Goal: Task Accomplishment & Management: Manage account settings

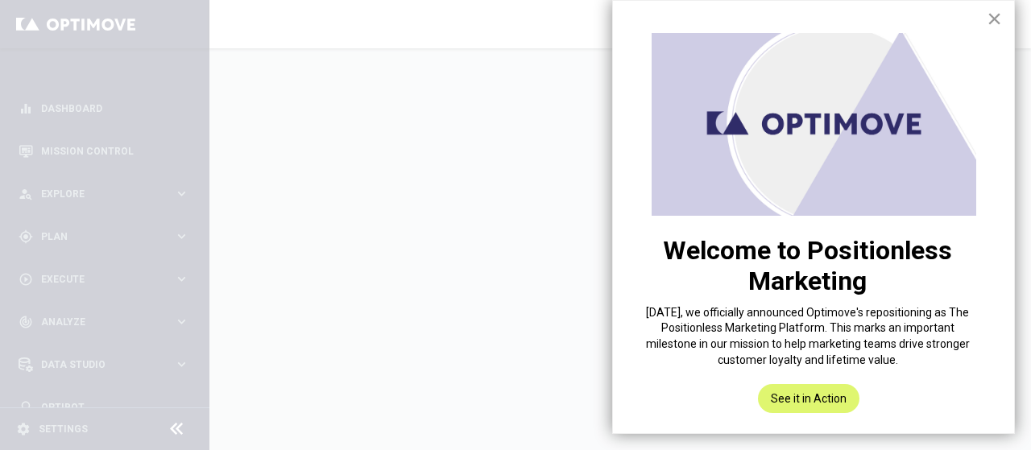
click at [987, 23] on button "×" at bounding box center [994, 19] width 15 height 26
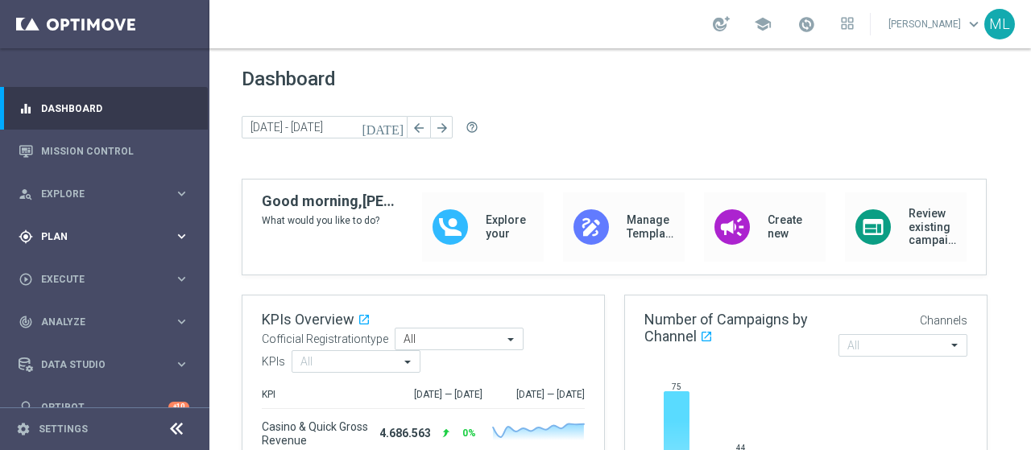
click at [56, 234] on span "Plan" at bounding box center [107, 237] width 133 height 10
click at [71, 268] on link "Target Groups" at bounding box center [105, 269] width 126 height 13
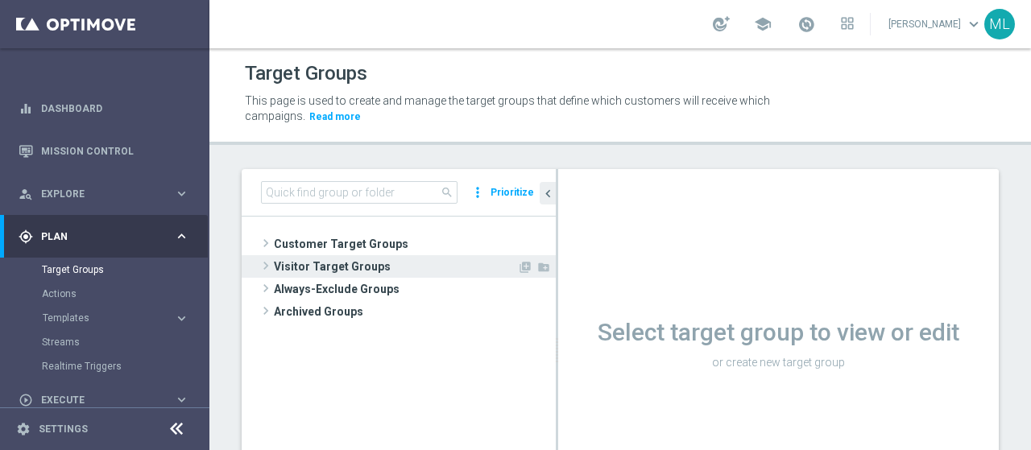
click at [311, 247] on span "Customer Target Groups" at bounding box center [415, 244] width 282 height 23
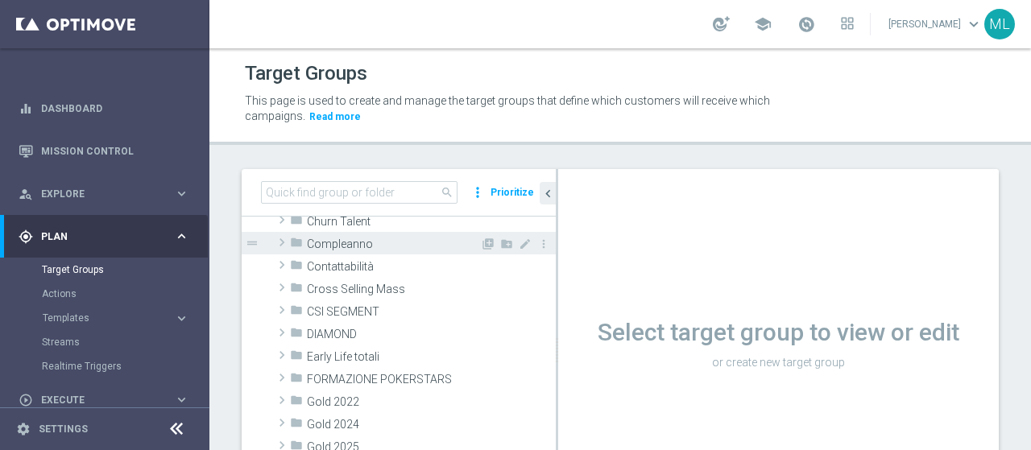
scroll to position [161, 0]
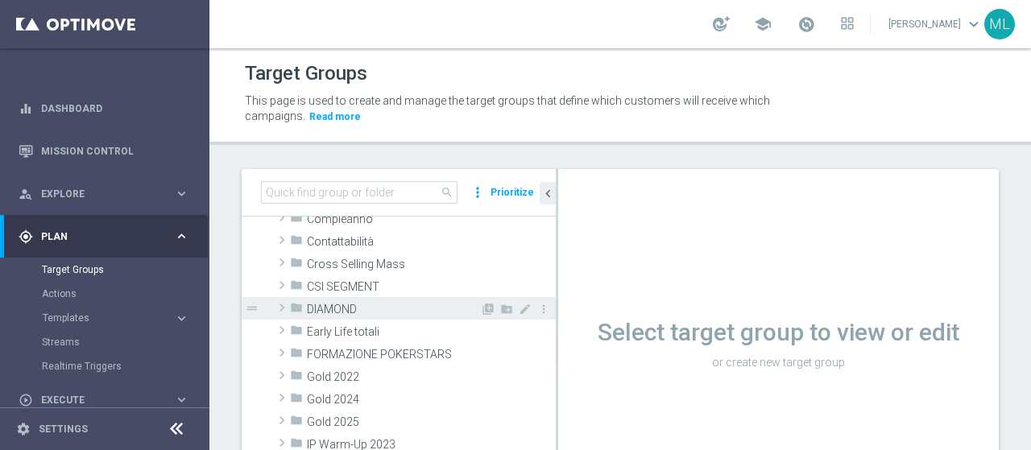
click at [279, 302] on span at bounding box center [282, 307] width 16 height 19
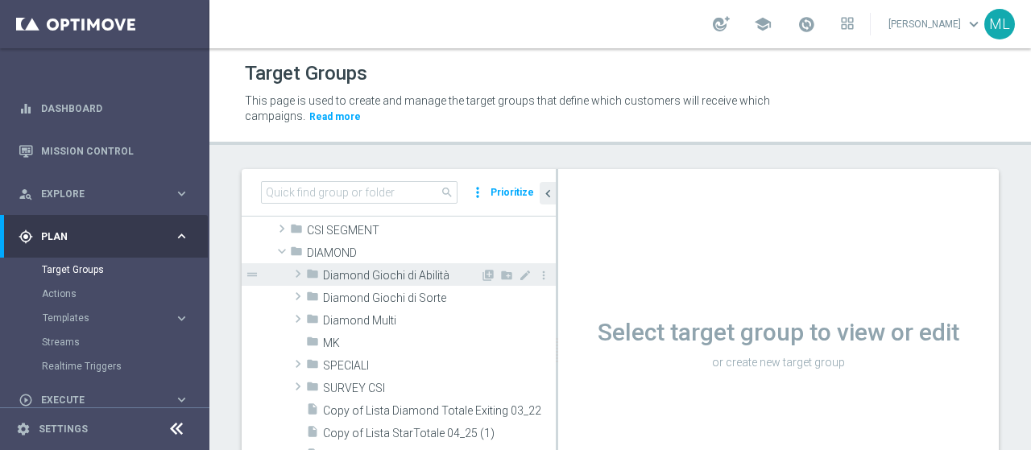
scroll to position [242, 0]
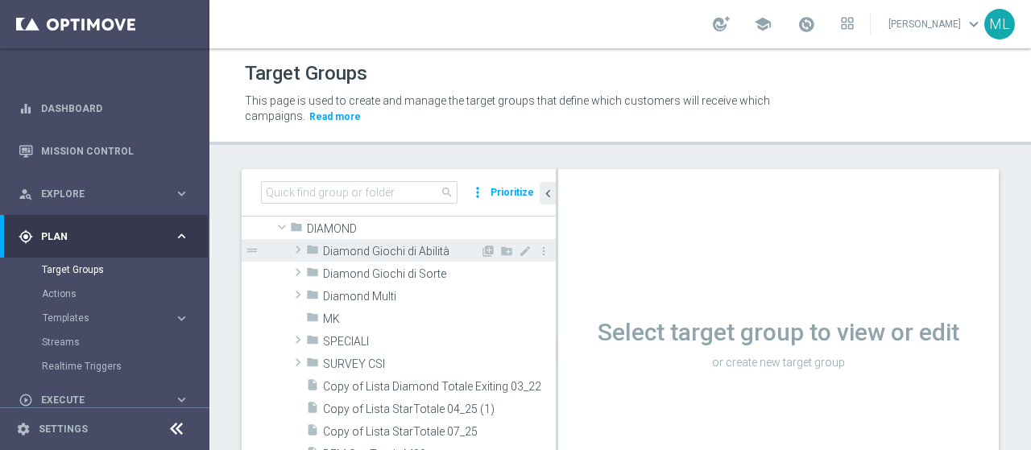
click at [303, 255] on span at bounding box center [298, 249] width 16 height 19
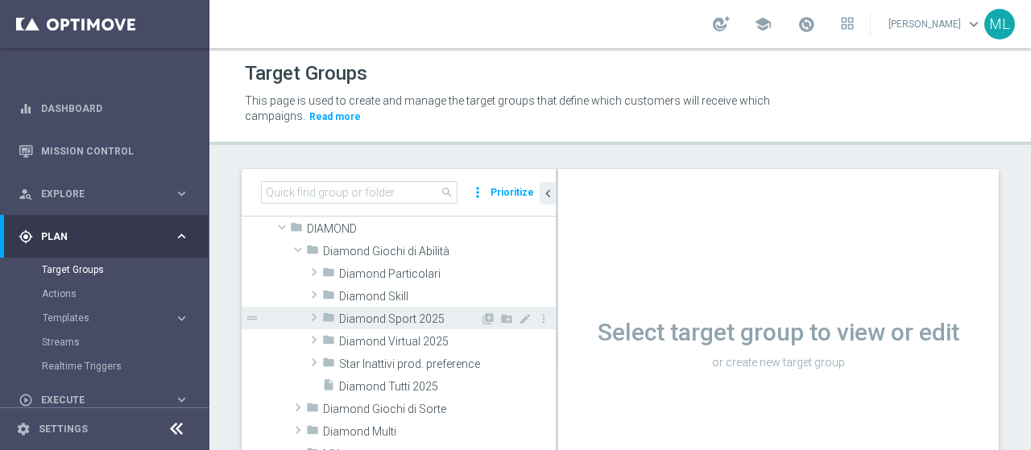
click at [311, 317] on span at bounding box center [314, 317] width 16 height 19
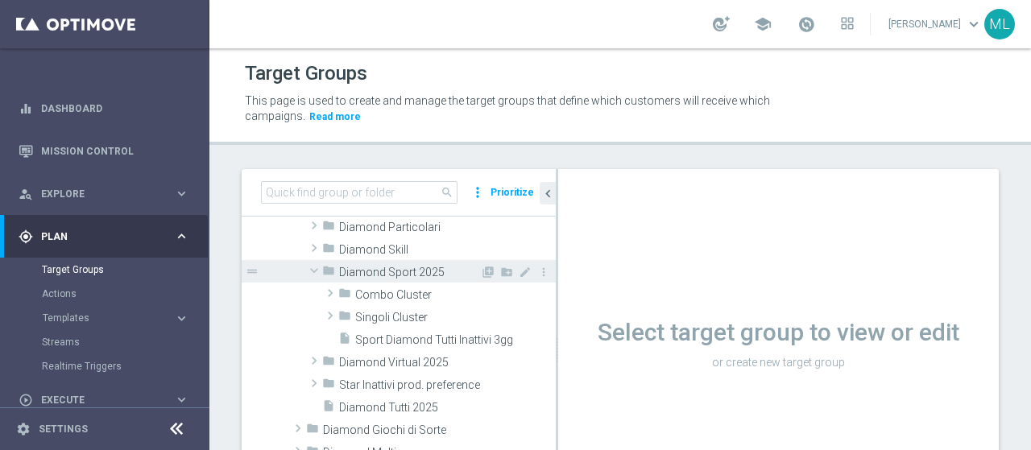
scroll to position [322, 0]
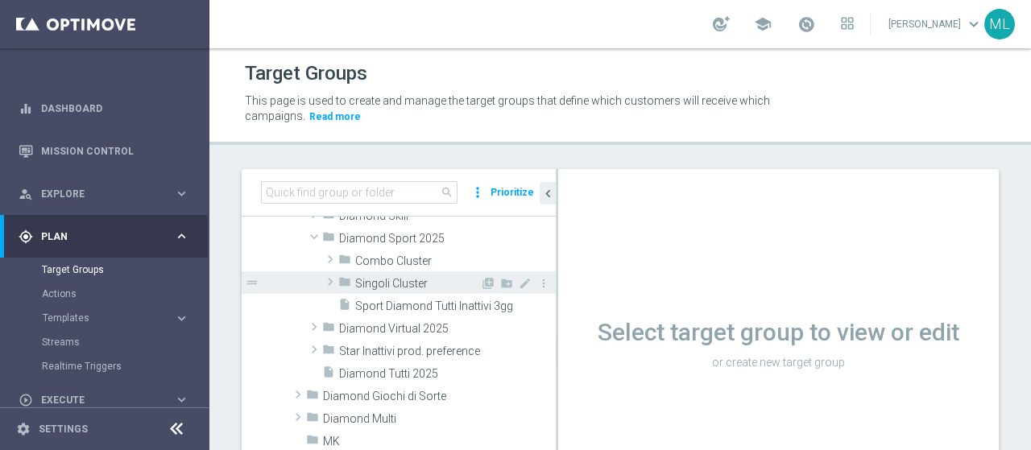
click at [330, 284] on span at bounding box center [330, 281] width 16 height 19
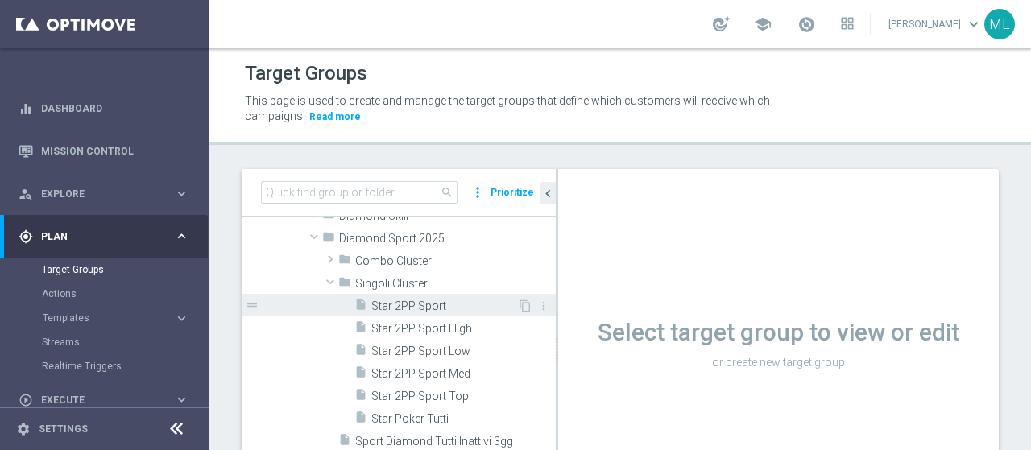
scroll to position [403, 0]
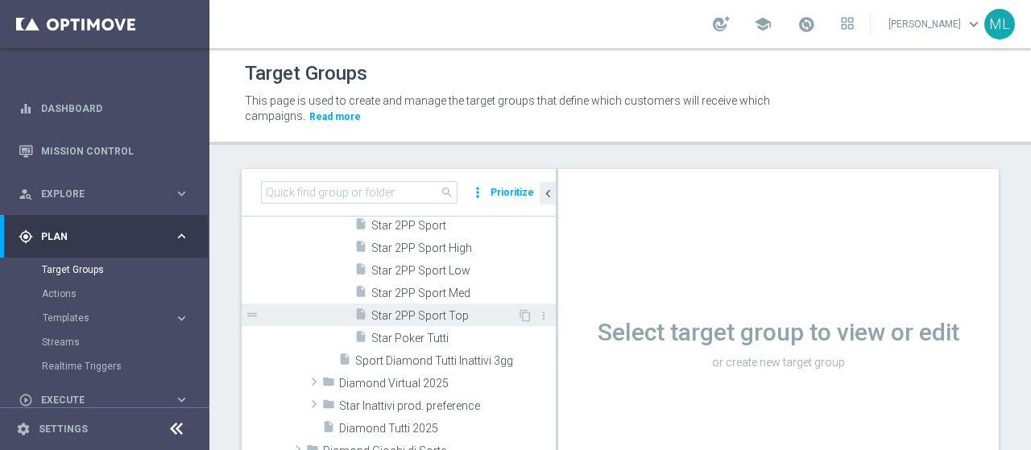
click at [430, 313] on span "Star 2PP Sport Top" at bounding box center [444, 316] width 146 height 14
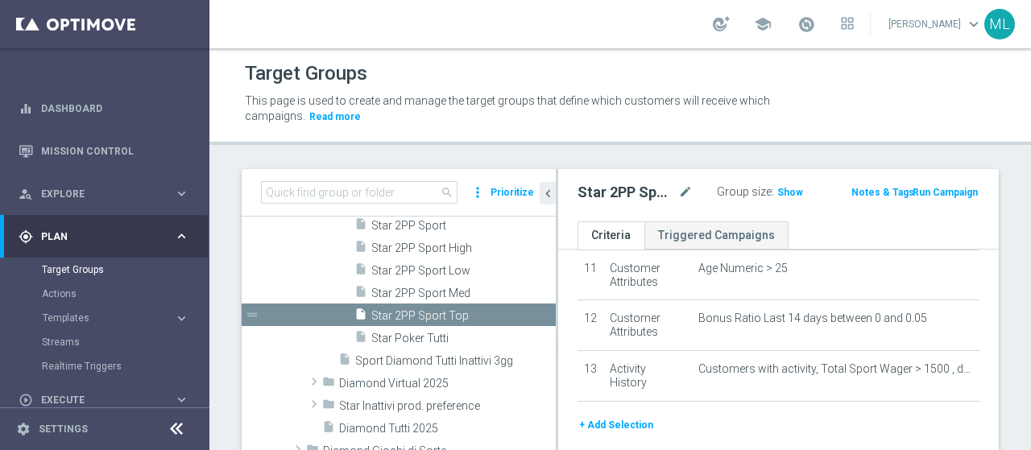
scroll to position [578, 0]
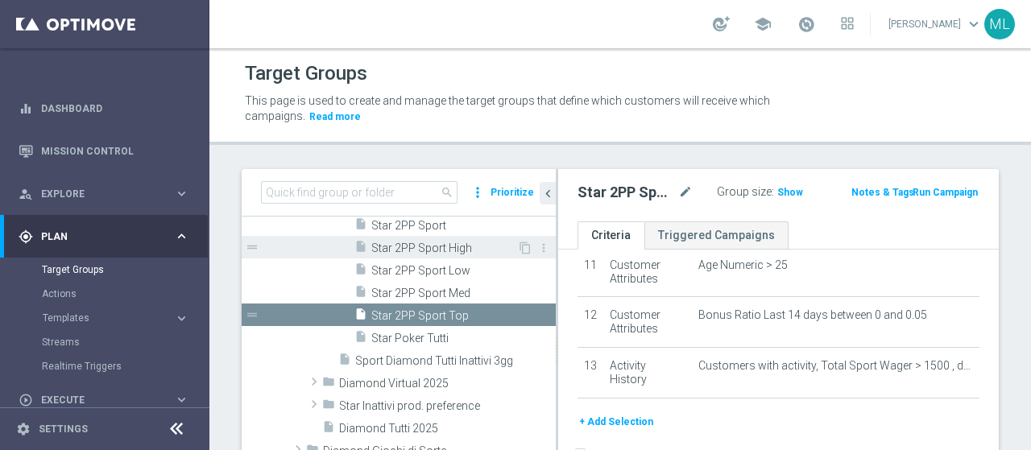
click at [449, 249] on span "Star 2PP Sport High" at bounding box center [444, 249] width 146 height 14
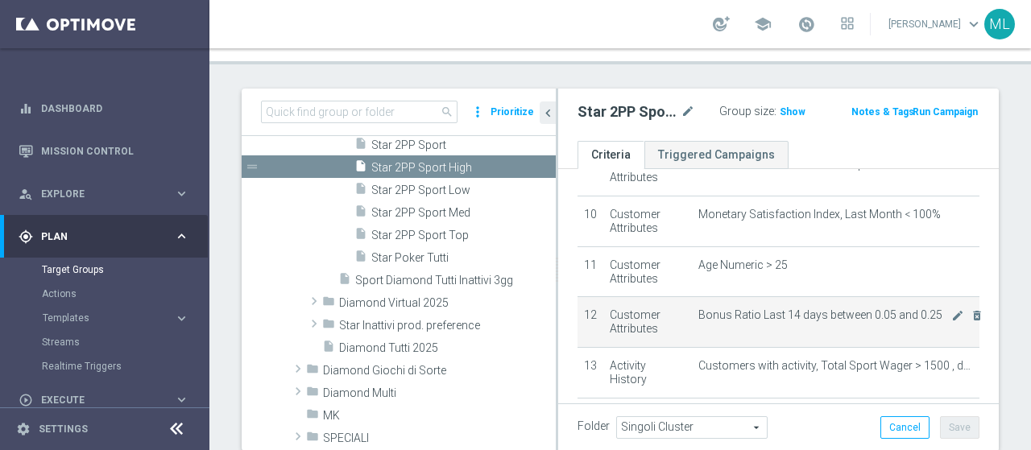
scroll to position [578, 0]
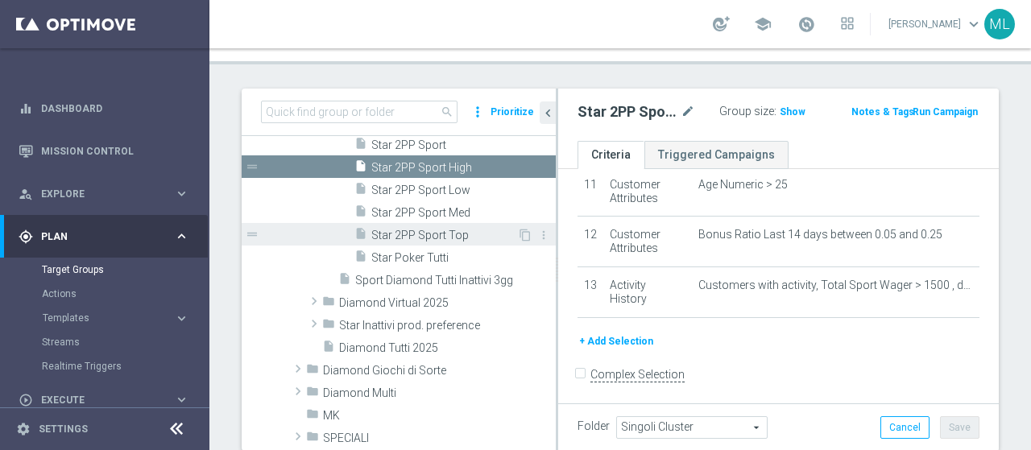
click at [426, 238] on span "Star 2PP Sport Top" at bounding box center [444, 236] width 146 height 14
